Goal: Task Accomplishment & Management: Complete application form

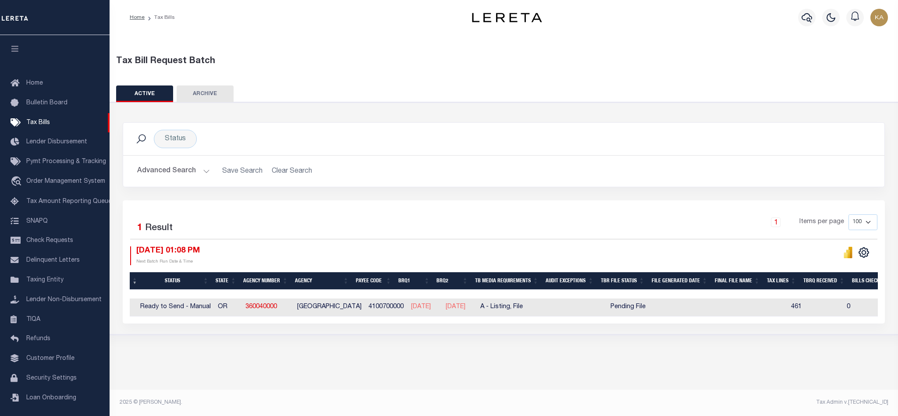
scroll to position [0, 76]
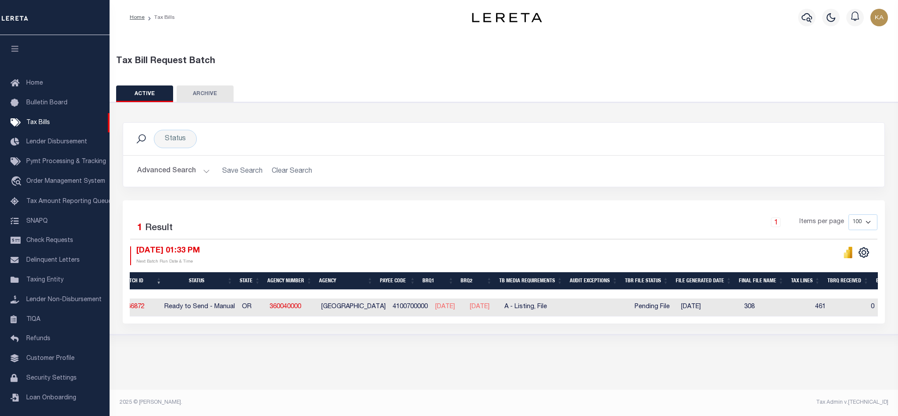
scroll to position [0, 64]
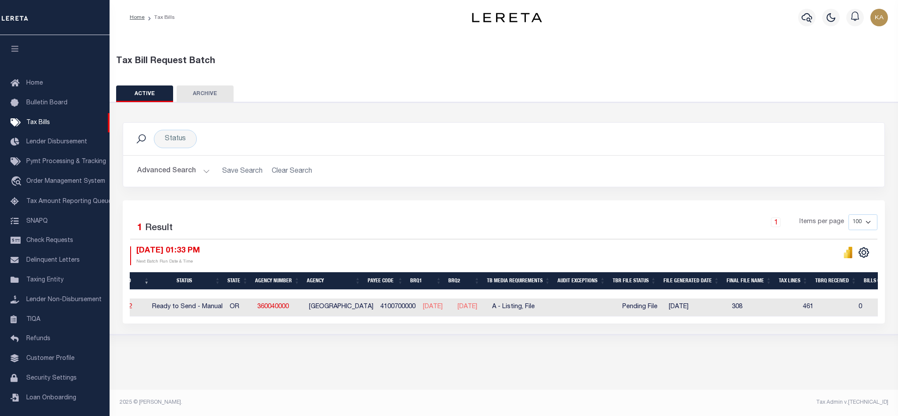
click at [537, 205] on div "Selected 1 Result 1 Items per page 100 200 500 1000 10/08/2025 01:33 PM" at bounding box center [504, 261] width 763 height 123
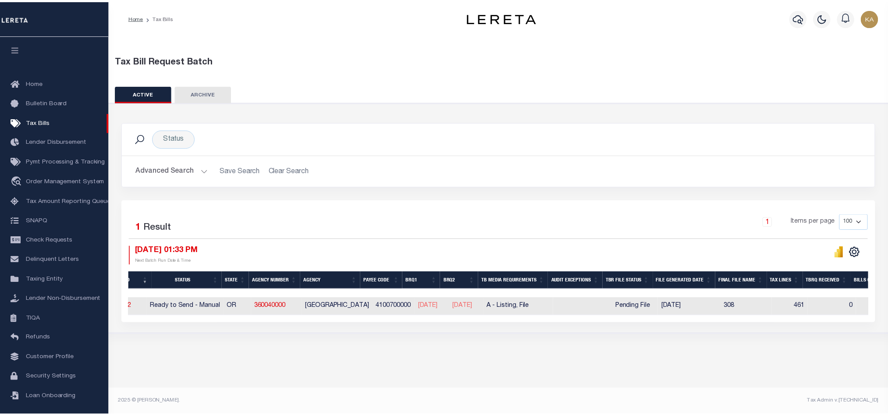
scroll to position [0, 0]
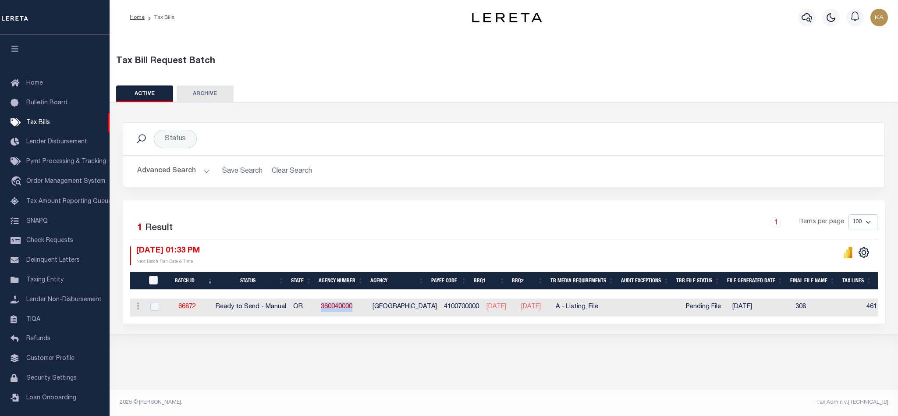
drag, startPoint x: 371, startPoint y: 308, endPoint x: 320, endPoint y: 309, distance: 51.3
click at [320, 309] on tr "ACTIONS Delete 66872 Ready to Send - Manual OR 360040000 CLATSOP COUNTY 4100700…" at bounding box center [843, 308] width 1426 height 18
copy tr "360040000"
click at [192, 308] on link "66872" at bounding box center [187, 307] width 18 height 6
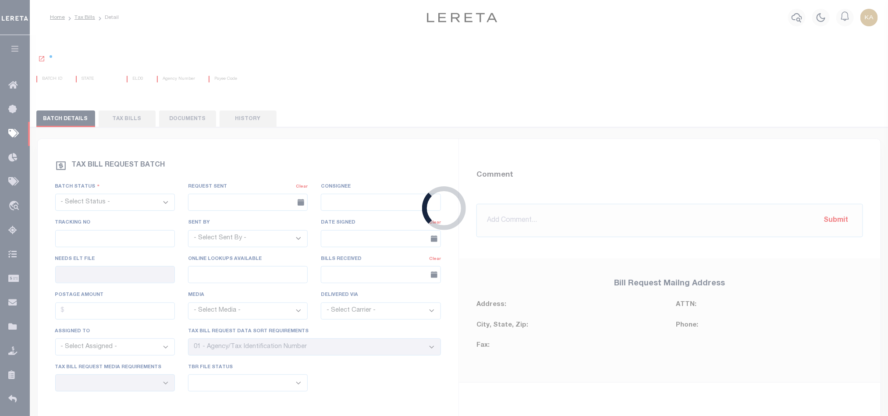
select select "RTS"
type input "Yes"
select select "28"
select select "16"
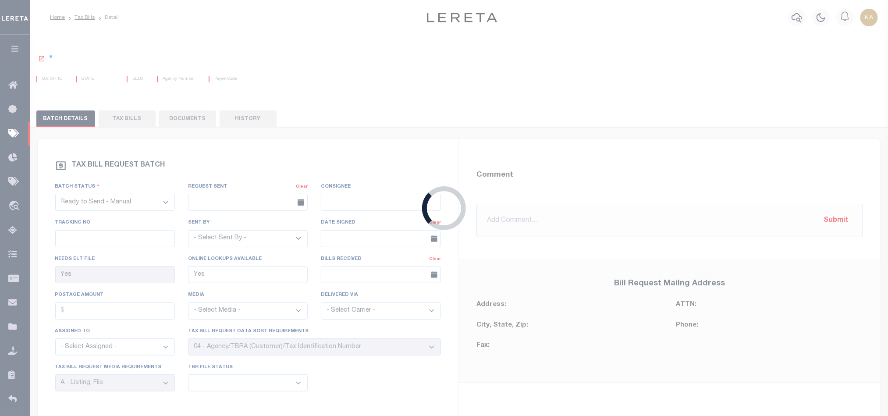
select select "1"
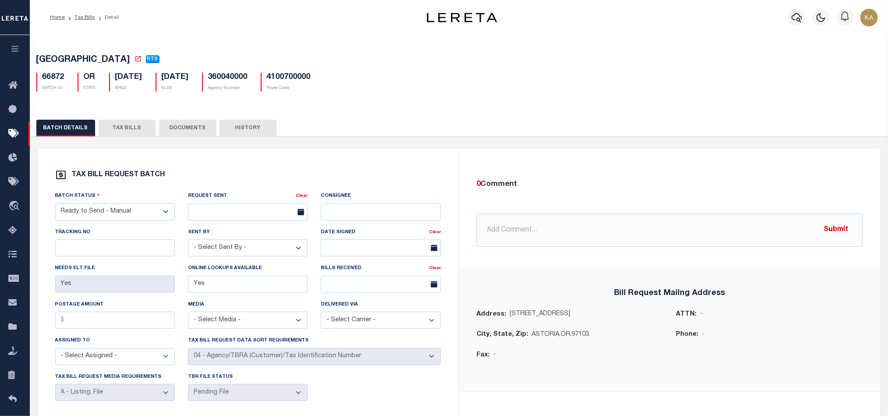
click at [123, 130] on button "TAX BILLS" at bounding box center [127, 128] width 57 height 17
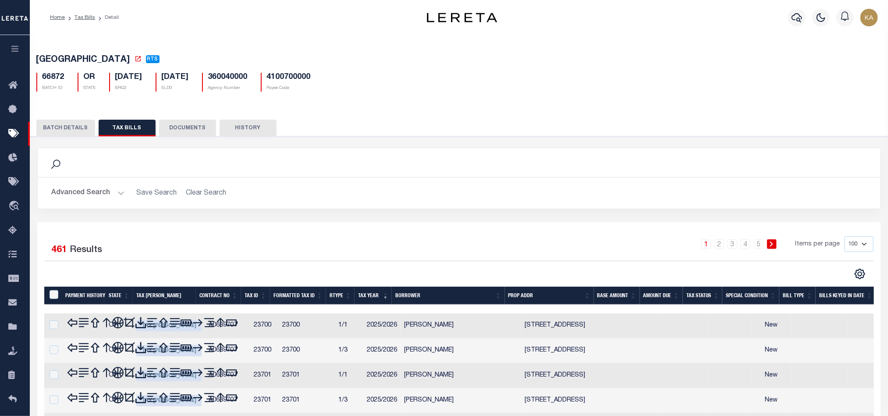
scroll to position [49, 0]
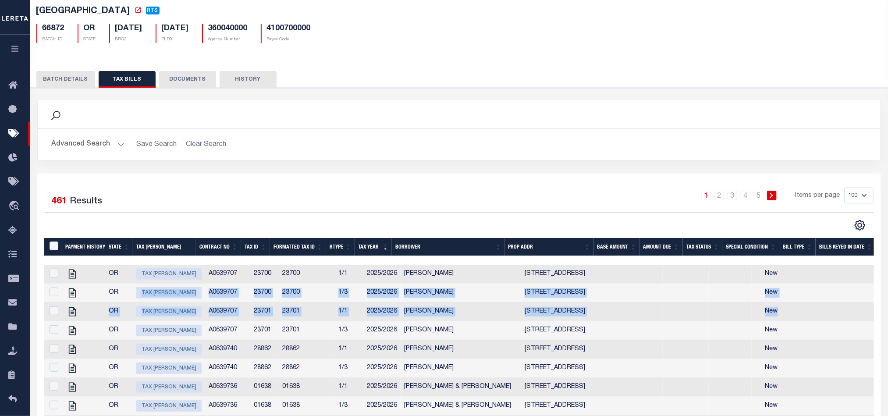
drag, startPoint x: 122, startPoint y: 298, endPoint x: 799, endPoint y: 306, distance: 676.6
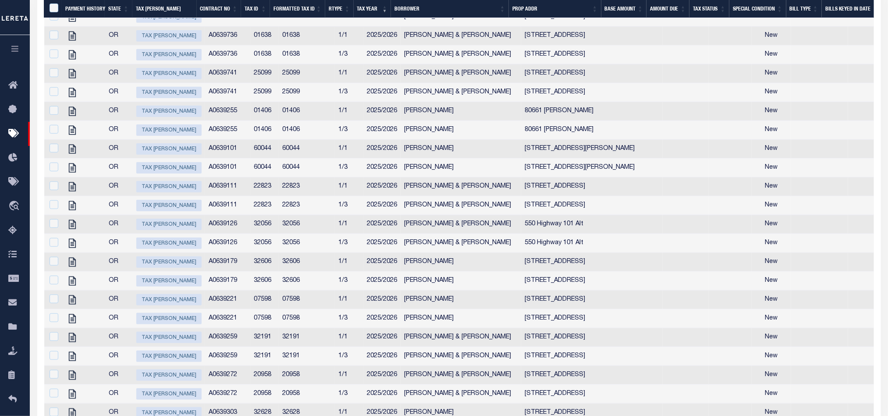
scroll to position [0, 0]
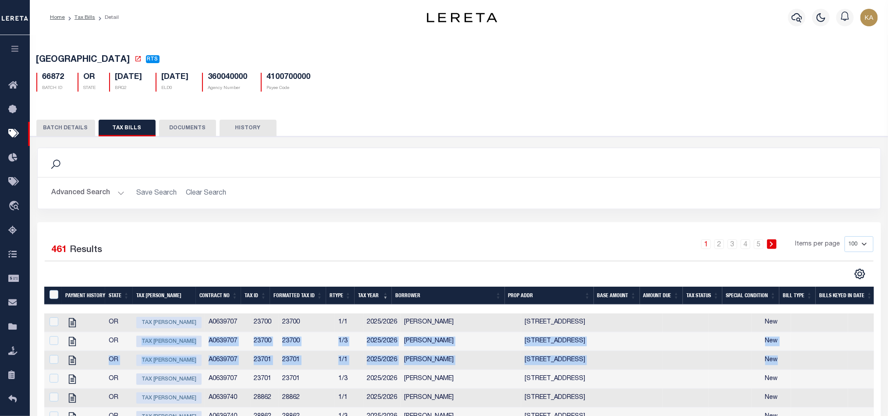
click at [255, 359] on td "23701" at bounding box center [264, 360] width 29 height 19
checkbox input "true"
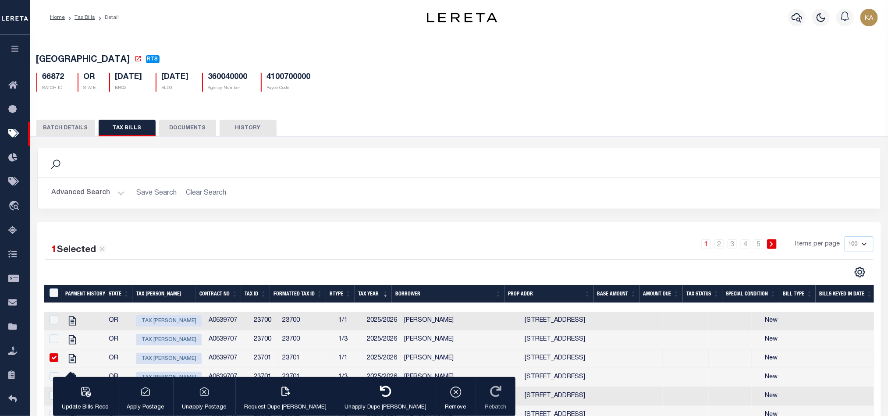
click at [250, 324] on td "23700" at bounding box center [264, 321] width 29 height 19
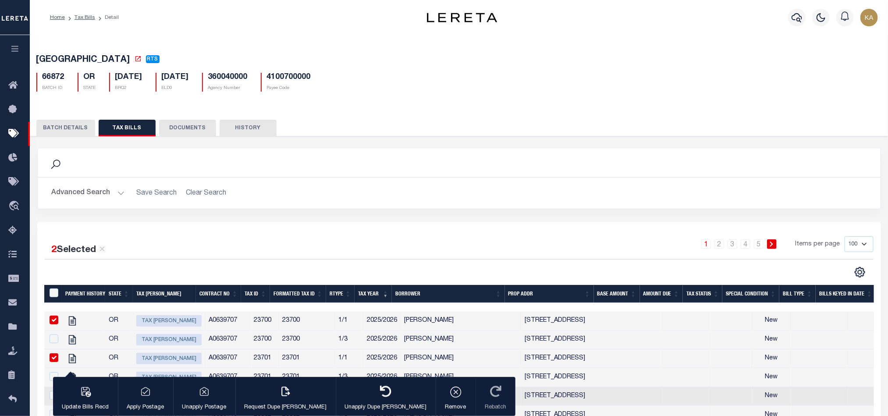
click at [250, 324] on td "23700" at bounding box center [264, 321] width 29 height 19
checkbox input "false"
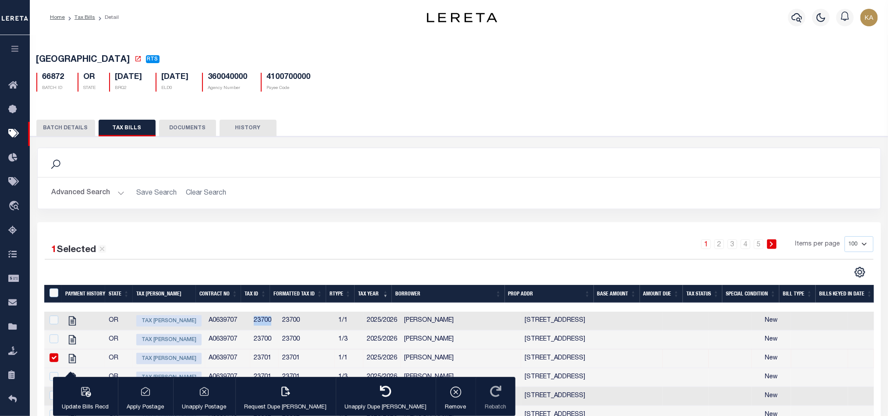
copy td "23700"
click at [427, 222] on div "Search Advanced Search Save Search Clear Search Is Is" at bounding box center [459, 185] width 857 height 75
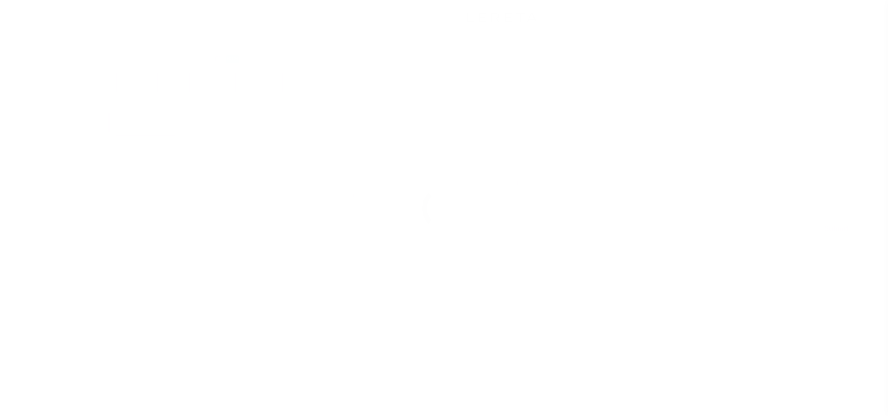
select select "RTS"
select select "28"
select select "16"
select select "2"
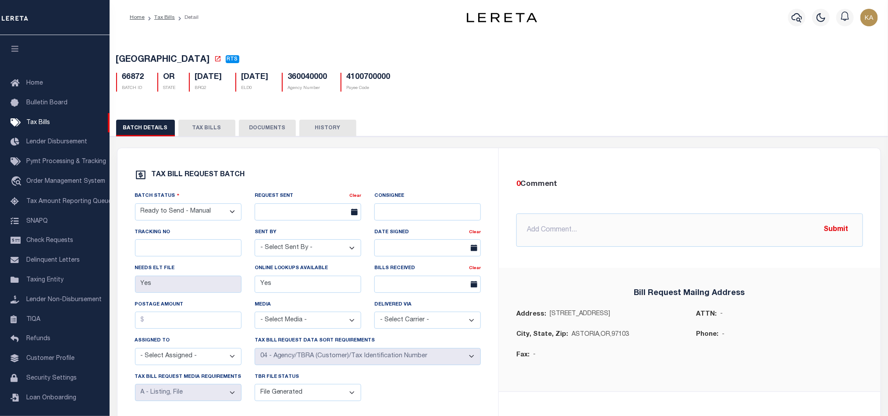
drag, startPoint x: 0, startPoint y: 0, endPoint x: 408, endPoint y: 121, distance: 425.8
click at [408, 121] on div "BATCH DETAILS TAX BILLS DOCUMENTS HISTORY" at bounding box center [499, 128] width 766 height 16
click at [228, 135] on button "TAX BILLS" at bounding box center [206, 128] width 57 height 17
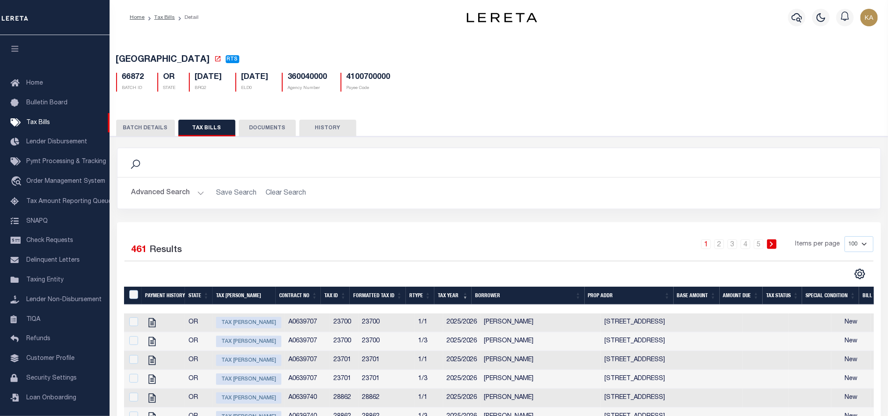
click at [165, 21] on ol "Home Tax Bills Detail" at bounding box center [164, 17] width 83 height 18
click at [154, 17] on link "Tax Bills" at bounding box center [164, 17] width 21 height 5
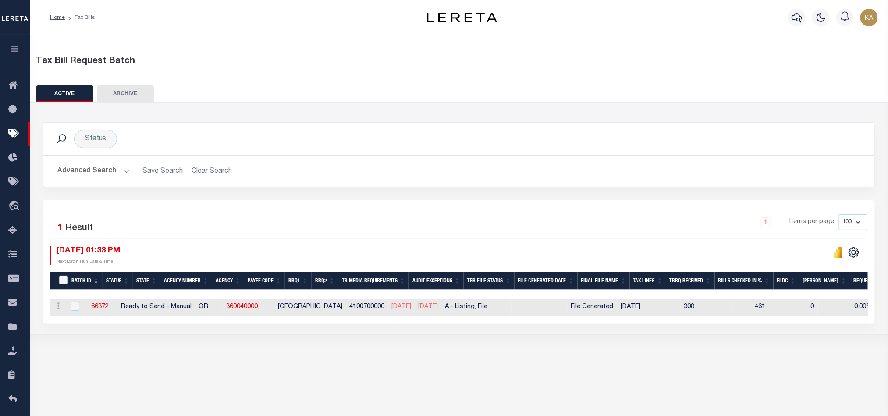
click at [346, 312] on td "4100700000" at bounding box center [367, 308] width 42 height 18
checkbox input "true"
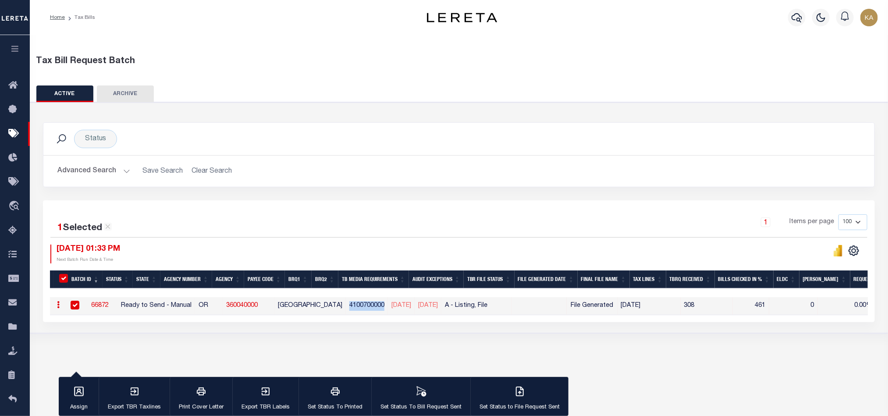
click at [346, 311] on td "4100700000" at bounding box center [367, 306] width 42 height 18
checkbox input "false"
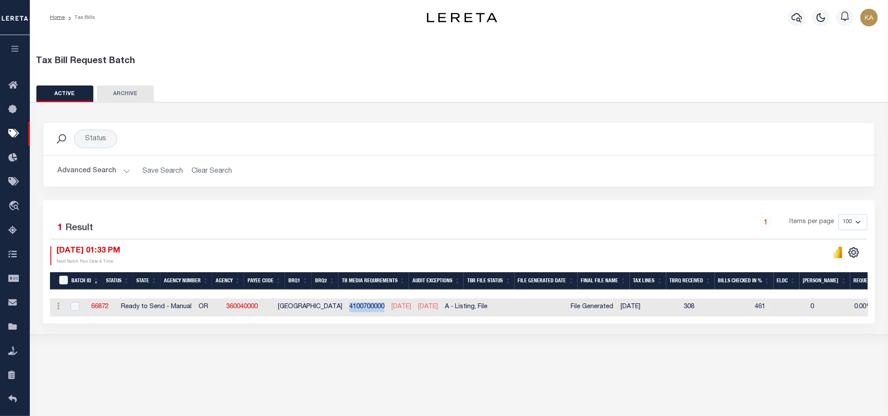
copy td "4100700000"
click at [394, 187] on div "Advanced Search Save Search Clear Search TaxBillBatches_dynamictable_____Defaul…" at bounding box center [458, 171] width 831 height 31
click at [566, 254] on div at bounding box center [663, 255] width 409 height 19
click at [307, 243] on div "1 Selected 1 Result 1 Items per page 100 200 500 1000 [DATE] 01:33 PM Next Batc…" at bounding box center [458, 239] width 831 height 50
